Goal: Task Accomplishment & Management: Complete application form

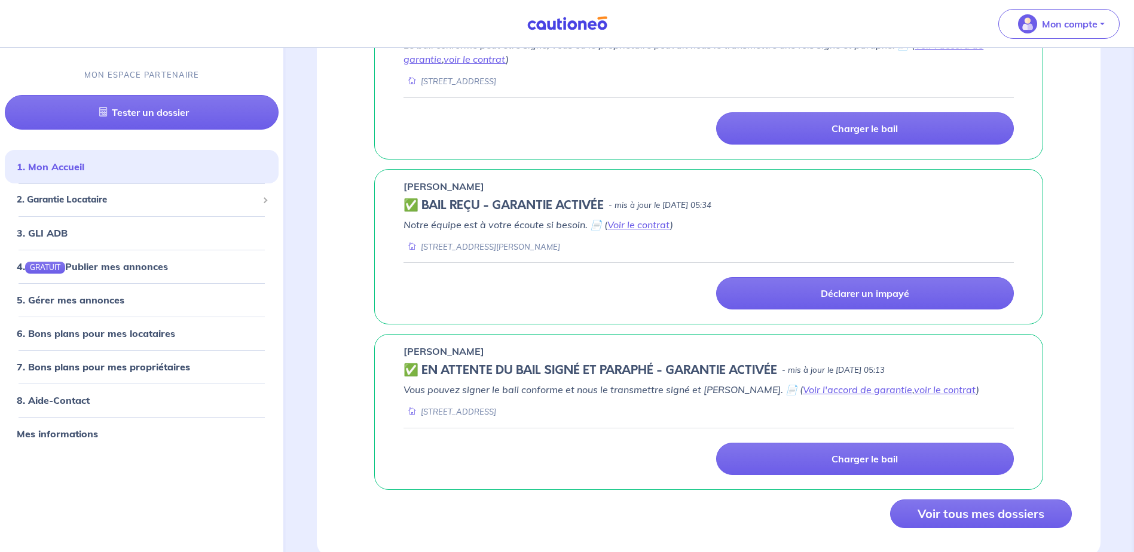
scroll to position [890, 0]
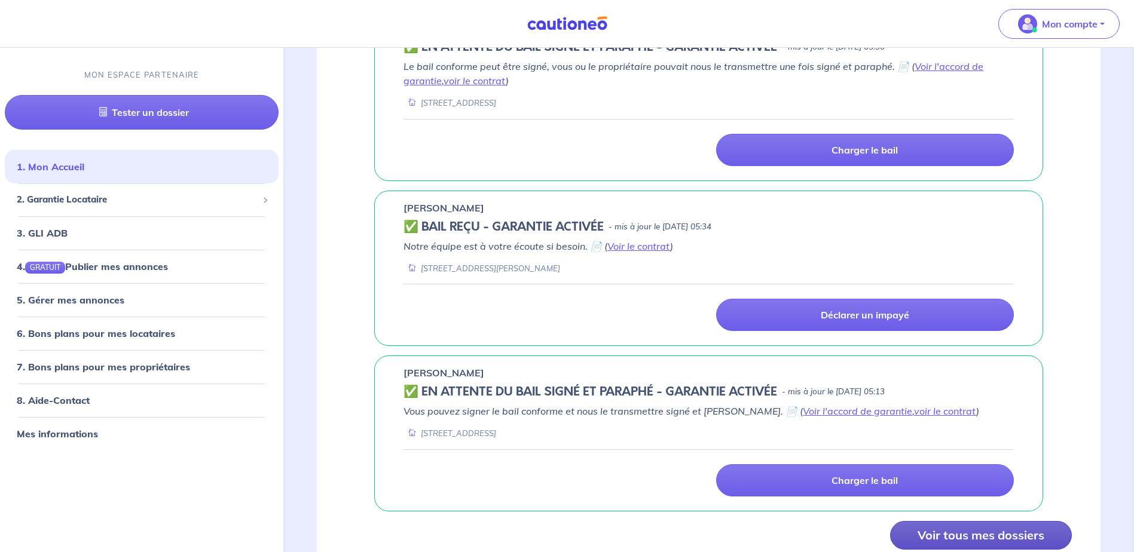
click at [974, 536] on button "Voir tous mes dossiers" at bounding box center [981, 535] width 182 height 29
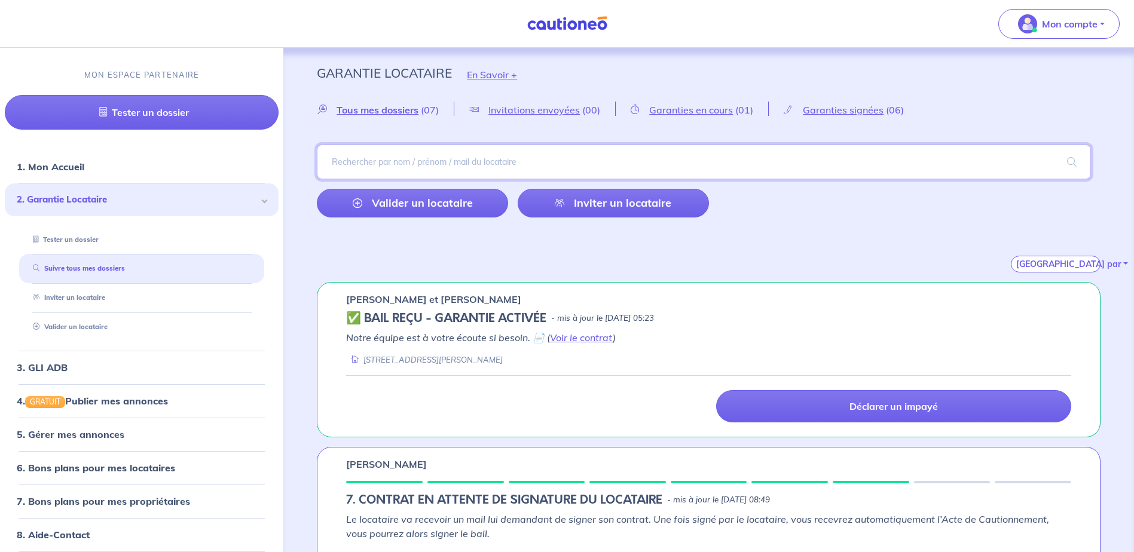
click at [400, 164] on input "search" at bounding box center [704, 162] width 774 height 35
type input "jannas"
click at [1072, 166] on span at bounding box center [1072, 161] width 38 height 33
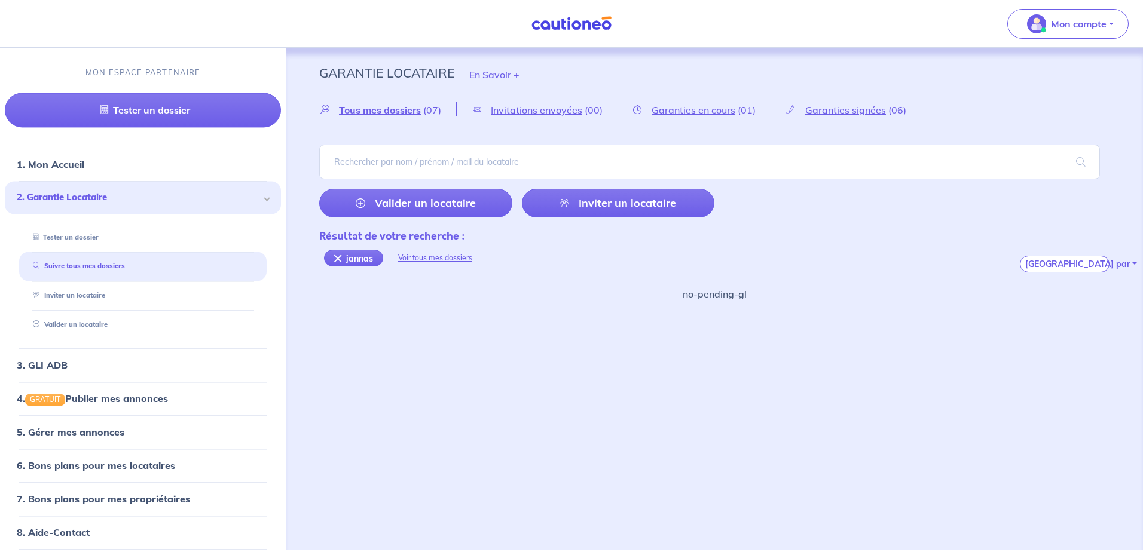
drag, startPoint x: 319, startPoint y: 2, endPoint x: 400, endPoint y: 6, distance: 81.4
click at [400, 5] on nav "Mon compte MON ESPACE PARTENAIRE Tester un dossier 1. Mon Accueil 2. Garantie L…" at bounding box center [571, 24] width 1143 height 48
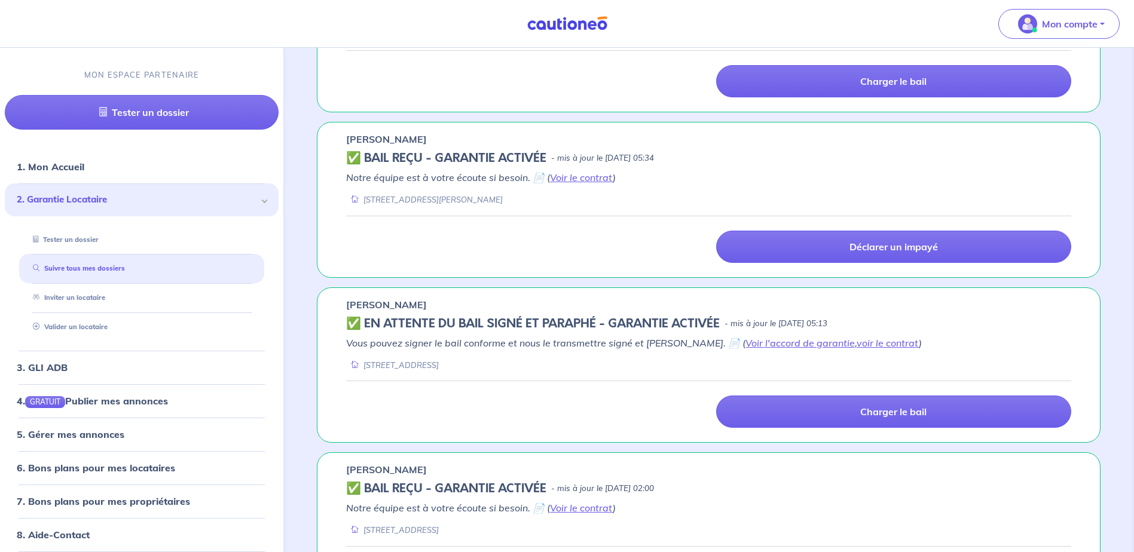
scroll to position [657, 0]
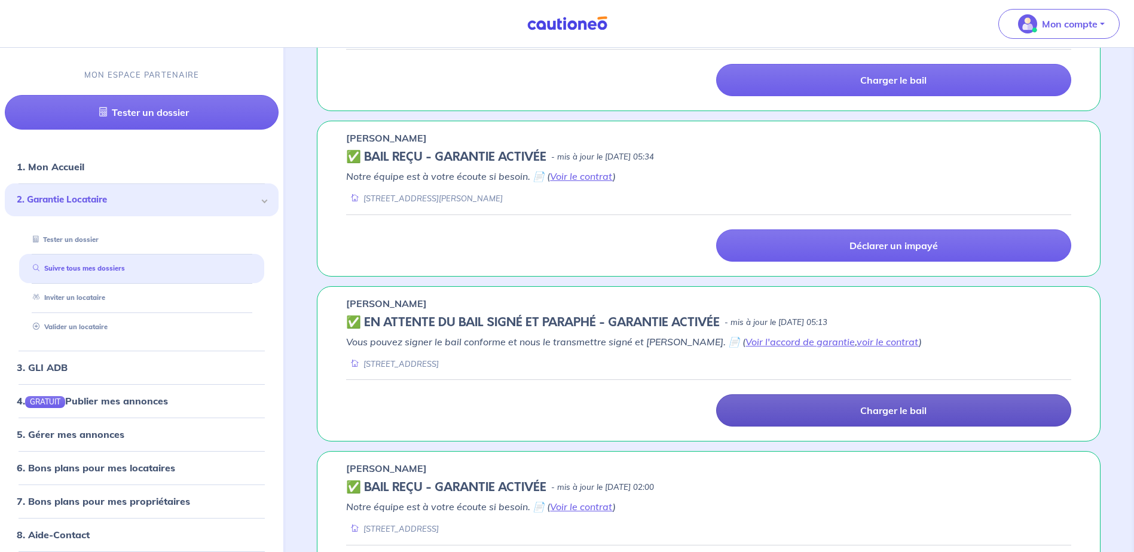
click at [881, 415] on p "Charger le bail" at bounding box center [893, 411] width 66 height 12
click at [842, 412] on link "Charger le bail" at bounding box center [893, 410] width 355 height 32
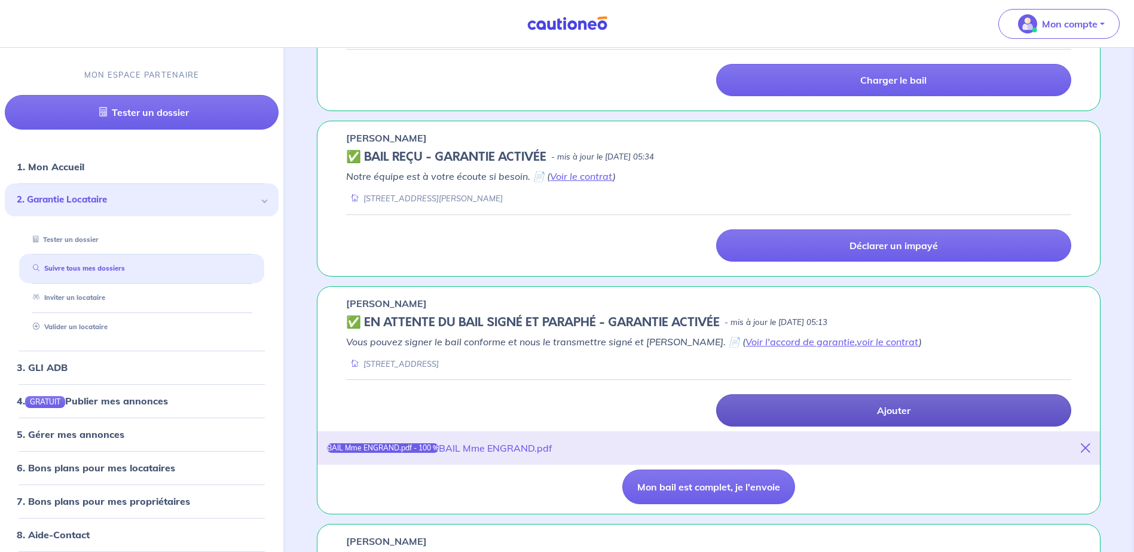
click at [846, 423] on link "Ajouter" at bounding box center [893, 410] width 355 height 32
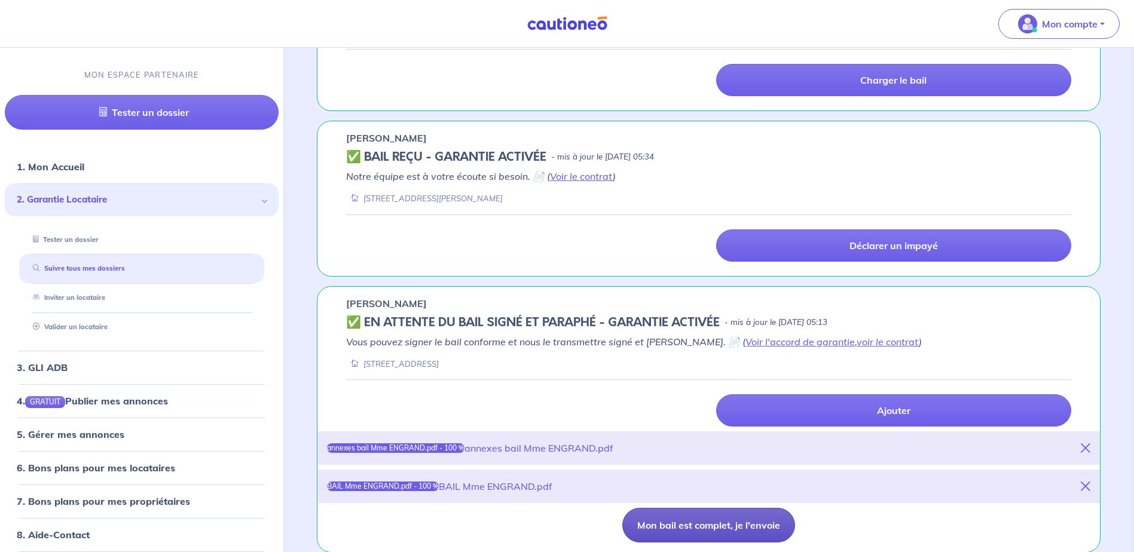
click at [714, 531] on button "Mon bail est complet, je l'envoie" at bounding box center [708, 525] width 173 height 35
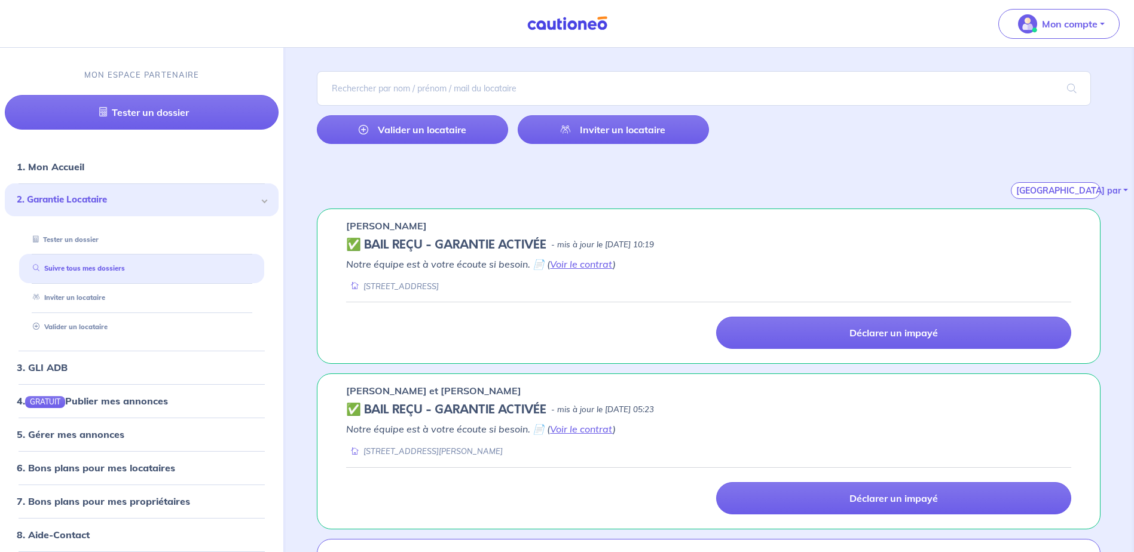
scroll to position [0, 0]
